Goal: Find specific page/section: Find specific page/section

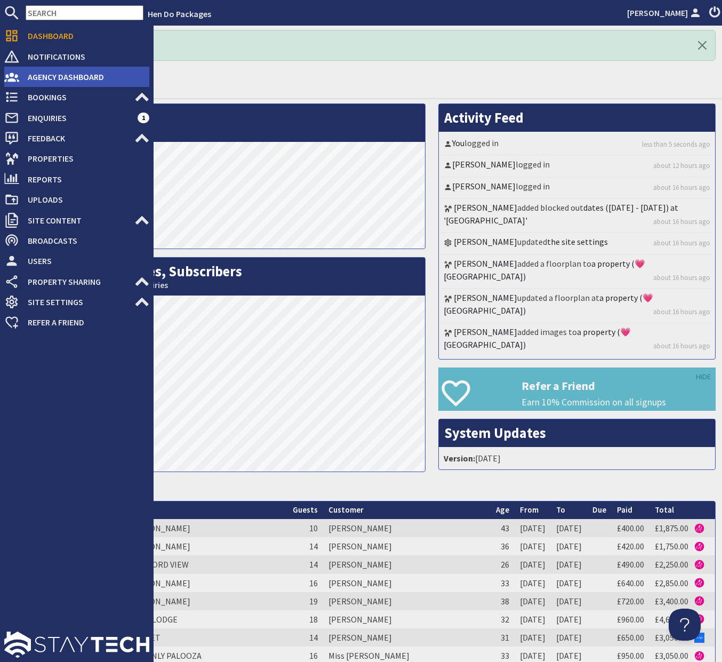
click at [43, 82] on span "Agency Dashboard" at bounding box center [84, 76] width 130 height 17
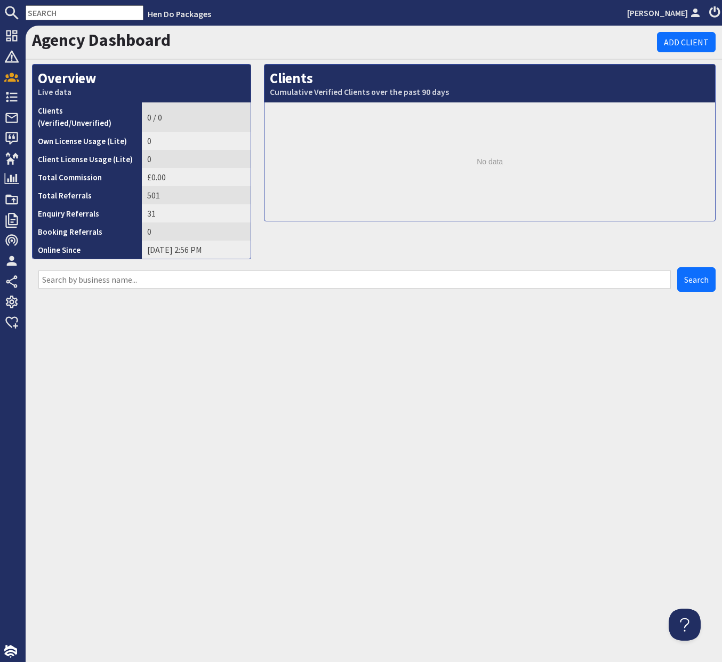
click at [319, 272] on input "text" at bounding box center [354, 280] width 633 height 18
click at [678, 267] on button "Search" at bounding box center [697, 279] width 38 height 25
click at [708, 274] on button "Search" at bounding box center [697, 279] width 38 height 25
drag, startPoint x: 317, startPoint y: 276, endPoint x: 288, endPoint y: 272, distance: 29.1
click at [291, 273] on input "[PERSON_NAME]" at bounding box center [354, 280] width 633 height 18
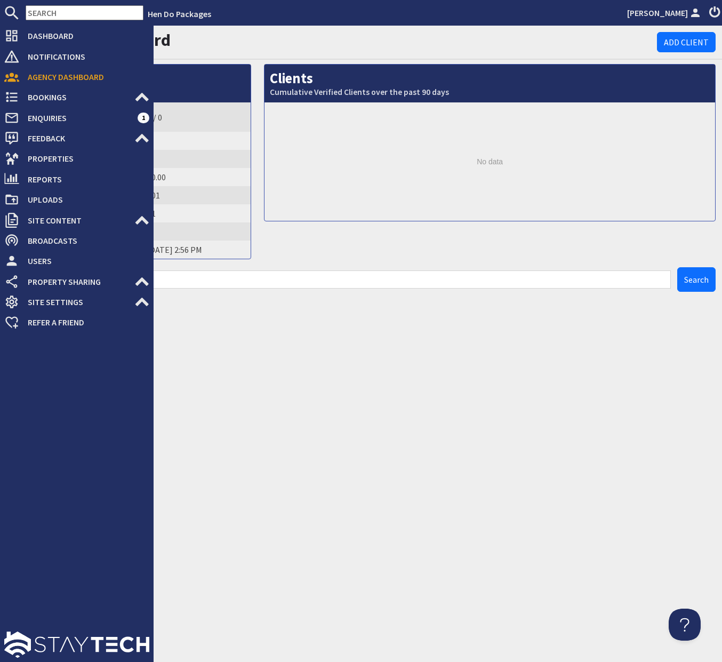
drag, startPoint x: 212, startPoint y: 266, endPoint x: 4, endPoint y: 255, distance: 208.9
click at [4, 255] on div "Dashboard Notifications 0 Agency Dashboard Bookings 0 Security Deposits 0 Disco…" at bounding box center [361, 344] width 722 height 637
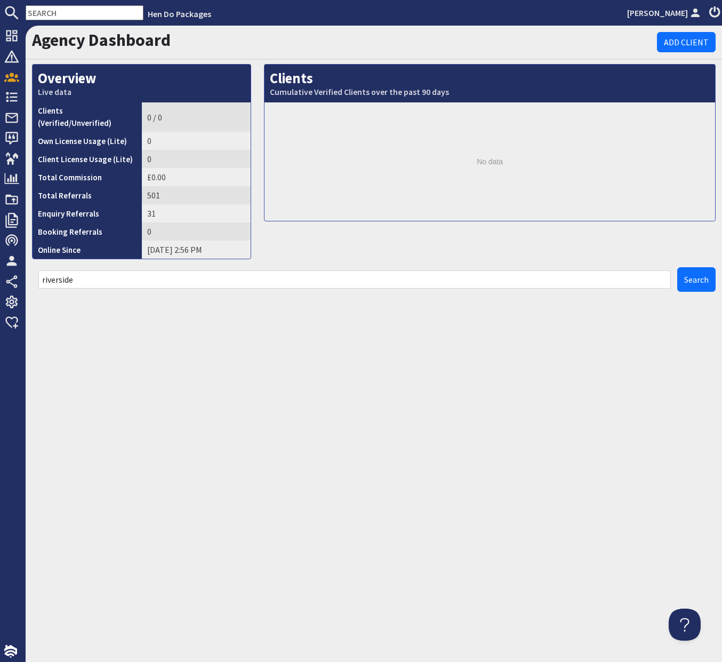
click at [459, 368] on div "Agency Dashboard Add Client Overview Live data Clients (Verified/Unverified) 0 …" at bounding box center [374, 344] width 697 height 637
click at [676, 272] on div "riverside" at bounding box center [355, 279] width 646 height 25
click at [677, 272] on div "riverside" at bounding box center [355, 279] width 646 height 25
click at [687, 274] on span "Search" at bounding box center [697, 279] width 25 height 11
drag, startPoint x: 636, startPoint y: 271, endPoint x: 4, endPoint y: 228, distance: 633.2
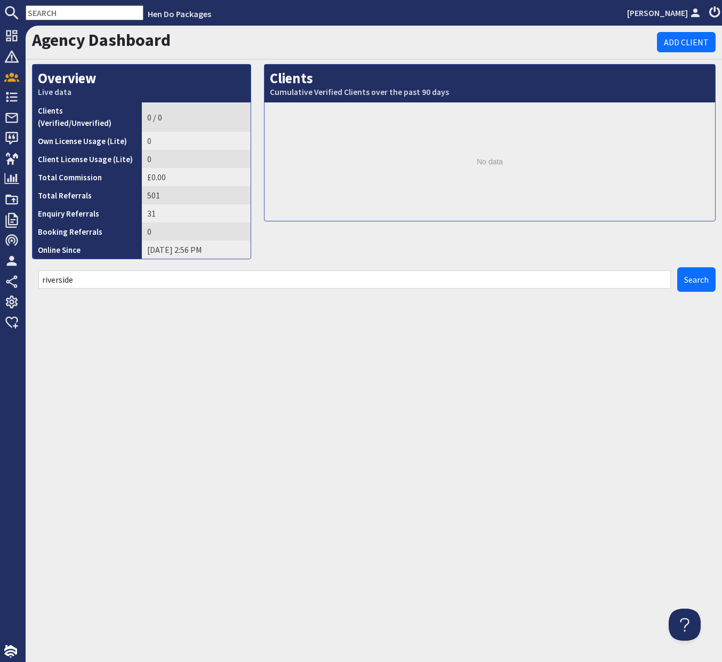
click at [4, 228] on div "Dashboard Notifications 0 Agency Dashboard Bookings 0 Security Deposits 0 Disco…" at bounding box center [361, 344] width 722 height 637
type input "Beyond the [PERSON_NAME]"
click at [678, 267] on button "Search" at bounding box center [697, 279] width 38 height 25
click at [695, 274] on span "Search" at bounding box center [697, 279] width 25 height 11
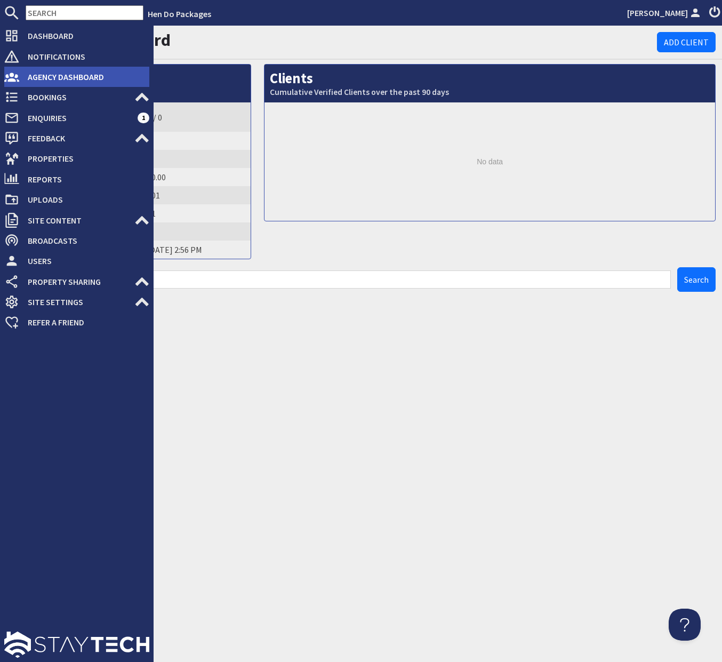
click at [62, 80] on span "Agency Dashboard" at bounding box center [84, 76] width 130 height 17
